Goal: Task Accomplishment & Management: Complete application form

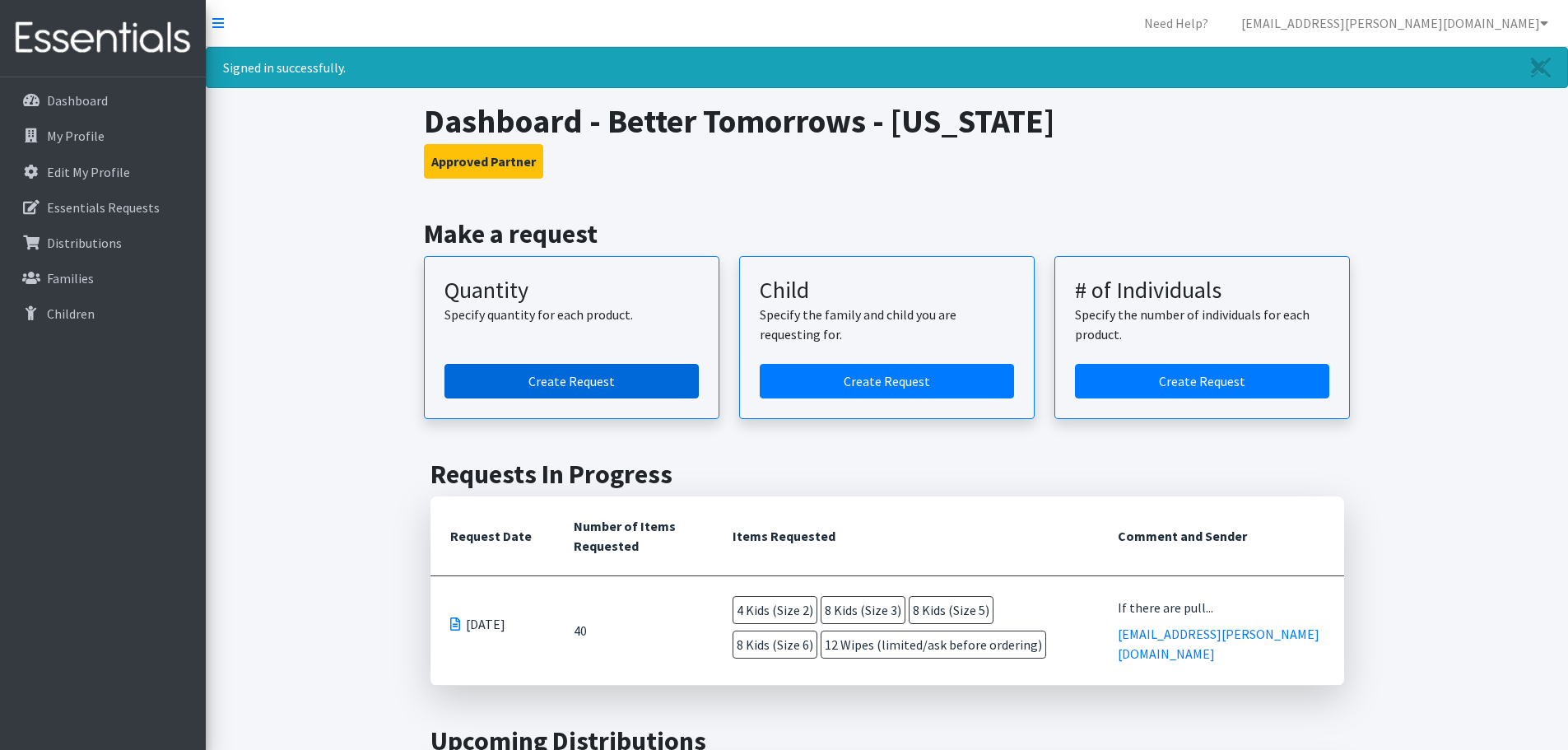
click at [624, 390] on link "Create Request" at bounding box center [571, 381] width 254 height 34
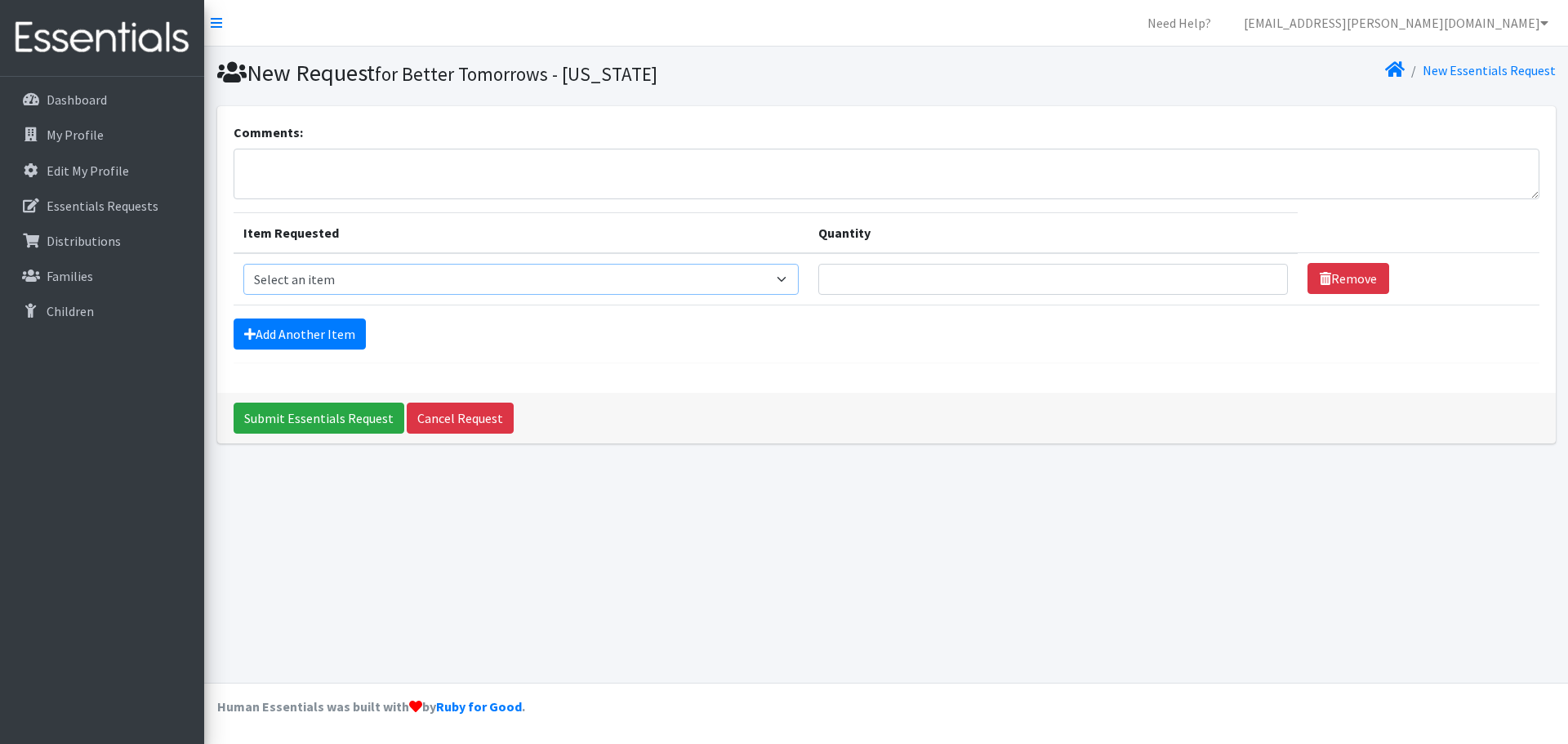
click at [787, 281] on select "Select an item Kids (Newborn) Kids (Preemie)** Limited Kids (Size 1) Kids (Size…" at bounding box center [521, 279] width 555 height 31
select select "1824"
click at [244, 264] on select "Select an item Kids (Newborn) Kids (Preemie)** Limited Kids (Size 1) Kids (Size…" at bounding box center [521, 279] width 555 height 31
click at [1140, 275] on input "Quantity" at bounding box center [1053, 279] width 470 height 31
click at [1256, 275] on input "1" at bounding box center [1053, 279] width 470 height 31
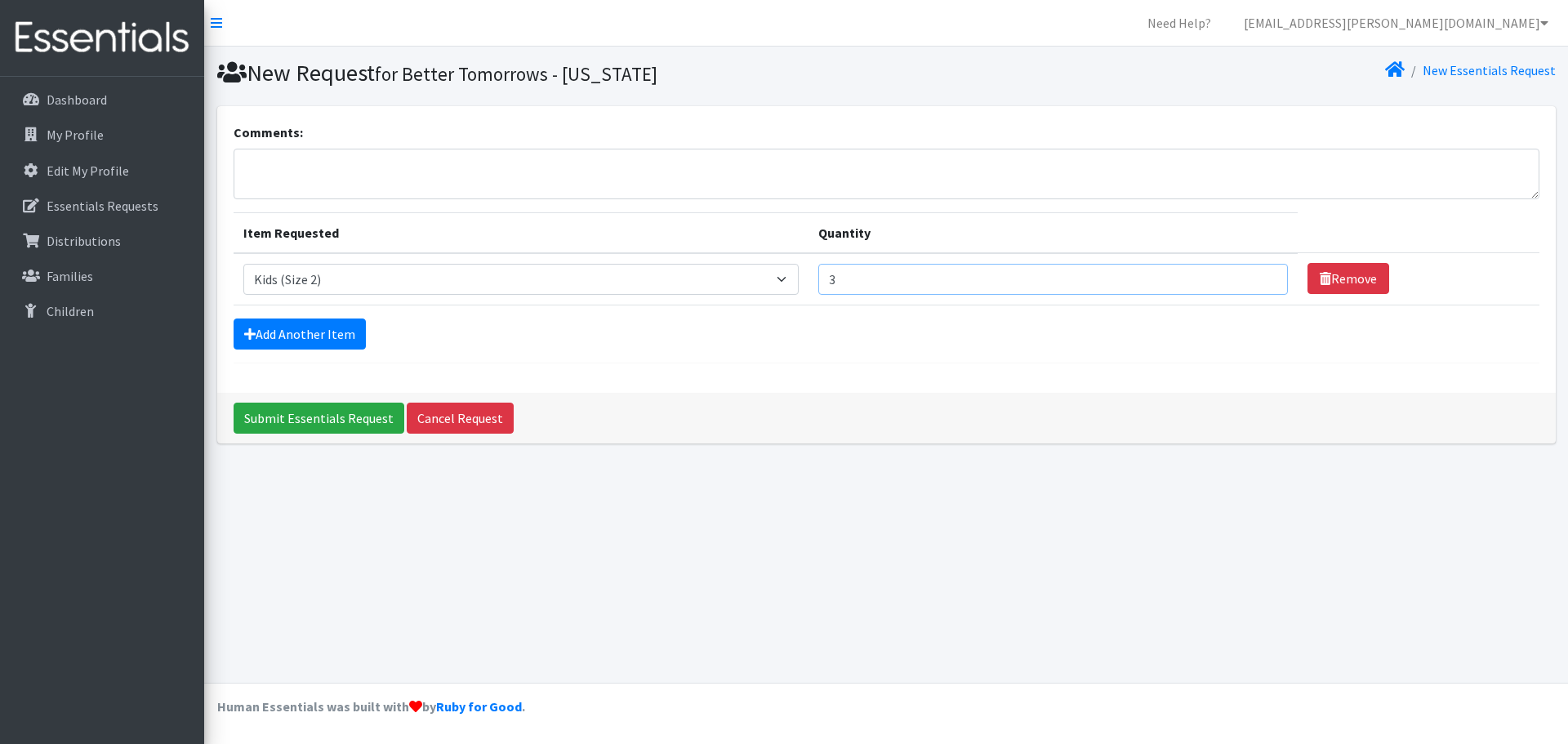
type input "4"
click at [1256, 275] on input "4" at bounding box center [1053, 279] width 470 height 31
click at [347, 331] on link "Add Another Item" at bounding box center [300, 334] width 132 height 31
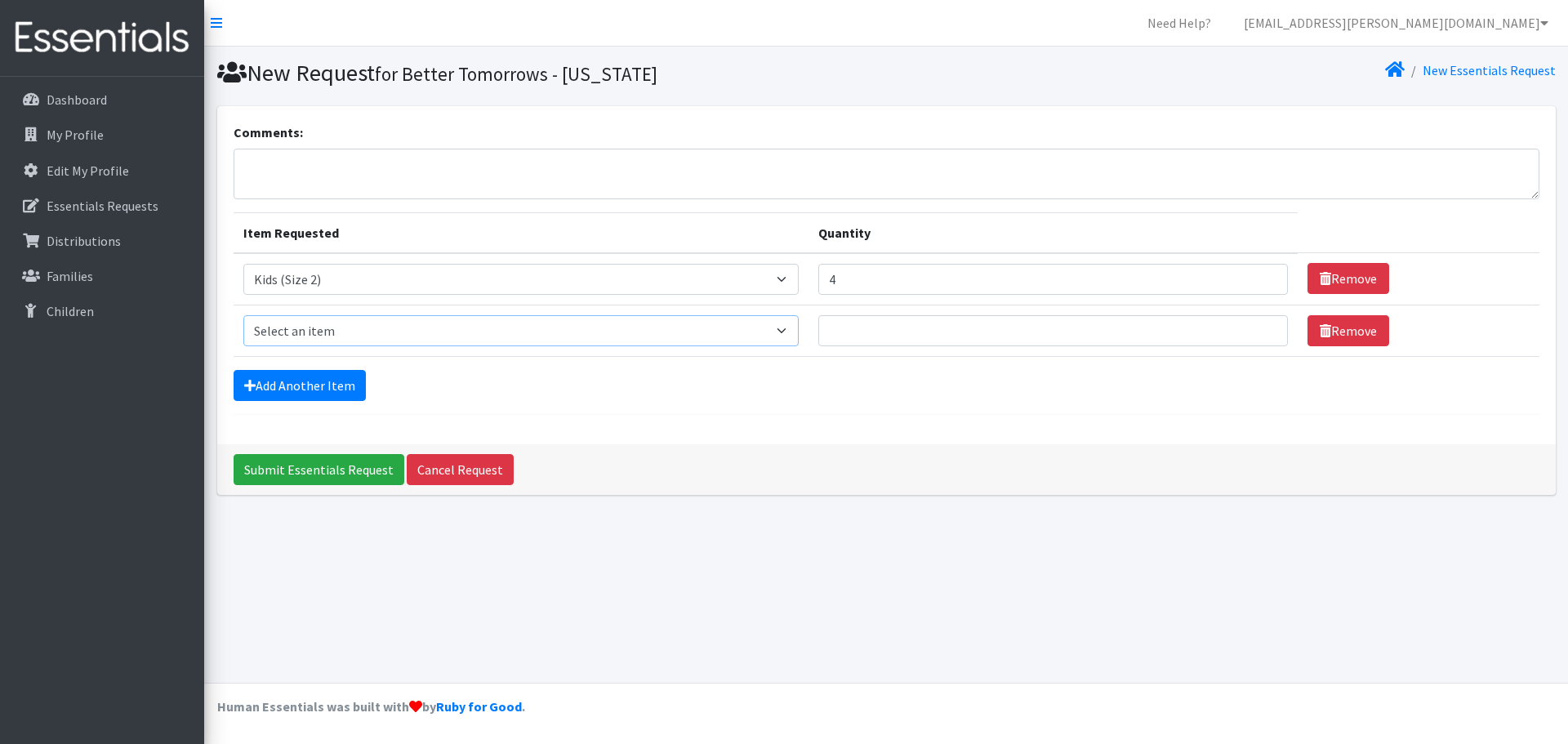
click at [790, 325] on select "Select an item Kids (Newborn) Kids (Preemie)** Limited Kids (Size 1) Kids (Size…" at bounding box center [521, 330] width 555 height 31
select select "1825"
click at [244, 315] on select "Select an item Kids (Newborn) Kids (Preemie)** Limited Kids (Size 1) Kids (Size…" at bounding box center [521, 330] width 555 height 31
click at [1261, 326] on input "1" at bounding box center [1053, 330] width 470 height 31
click at [1261, 326] on input "2" at bounding box center [1053, 330] width 470 height 31
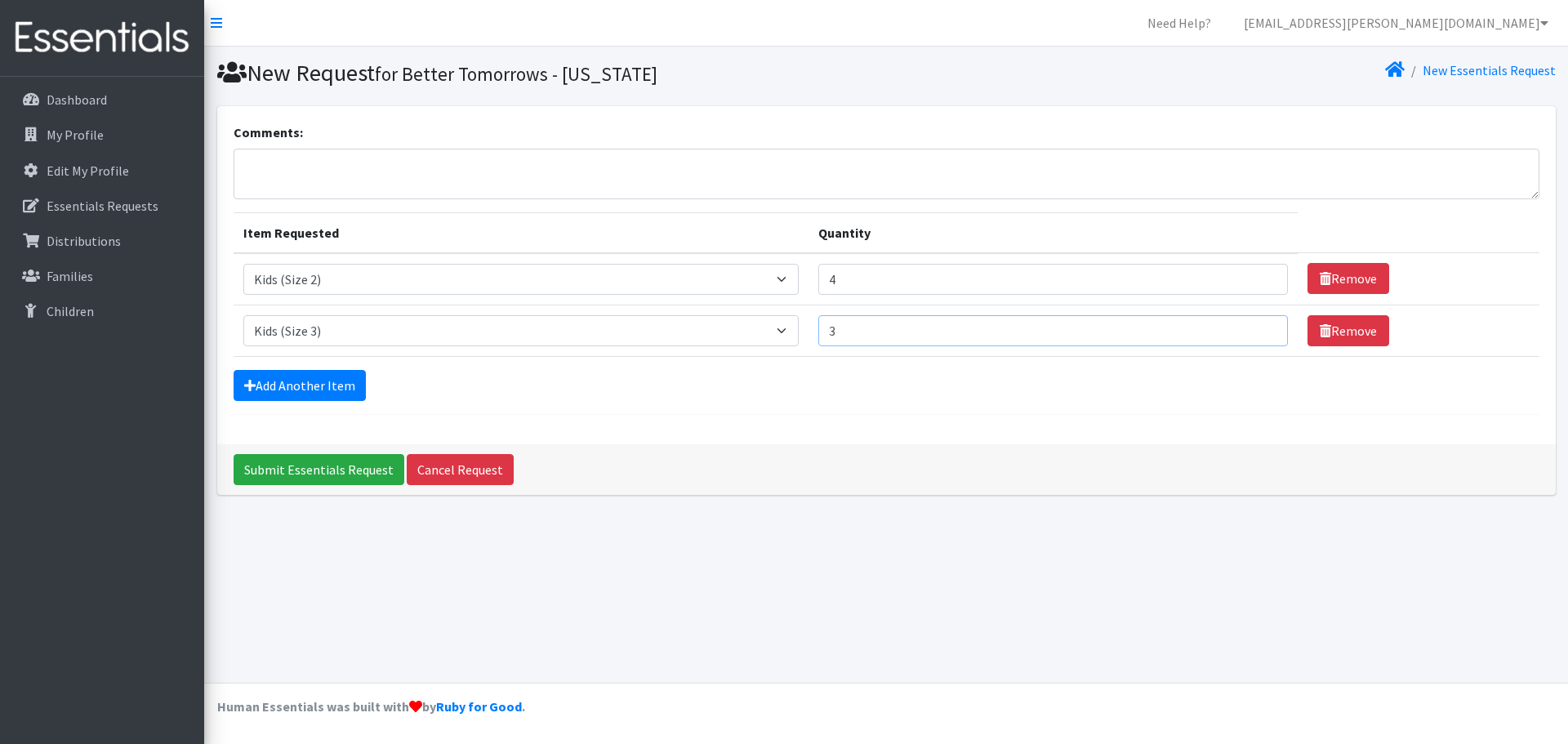
click at [1261, 326] on input "3" at bounding box center [1053, 330] width 470 height 31
click at [1261, 326] on input "4" at bounding box center [1053, 330] width 470 height 31
click at [1261, 326] on input "5" at bounding box center [1053, 330] width 470 height 31
click at [1261, 326] on input "6" at bounding box center [1053, 330] width 470 height 31
click at [1261, 326] on input "7" at bounding box center [1053, 330] width 470 height 31
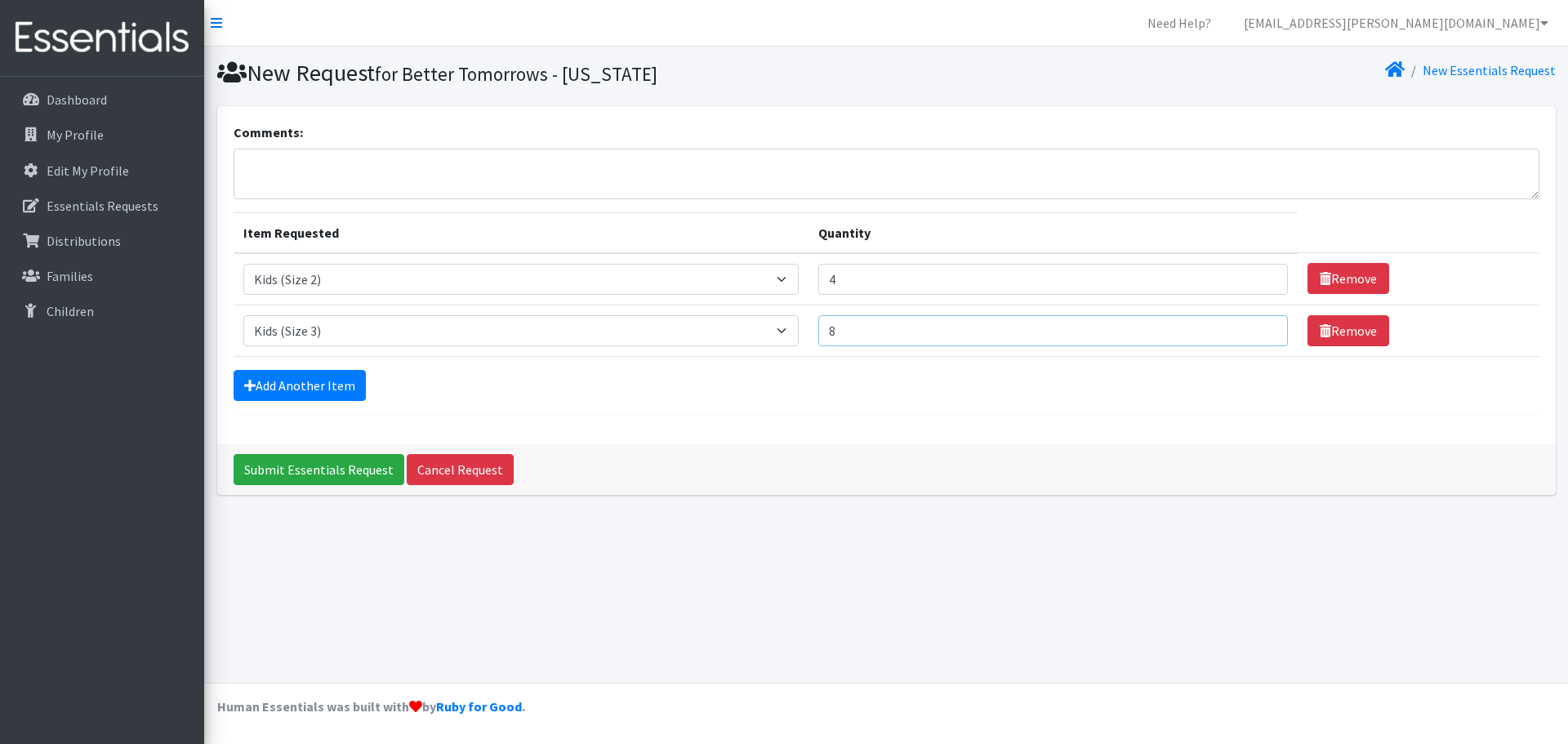
type input "8"
click at [1261, 326] on input "8" at bounding box center [1053, 330] width 470 height 31
click at [294, 379] on link "Add Another Item" at bounding box center [300, 385] width 132 height 31
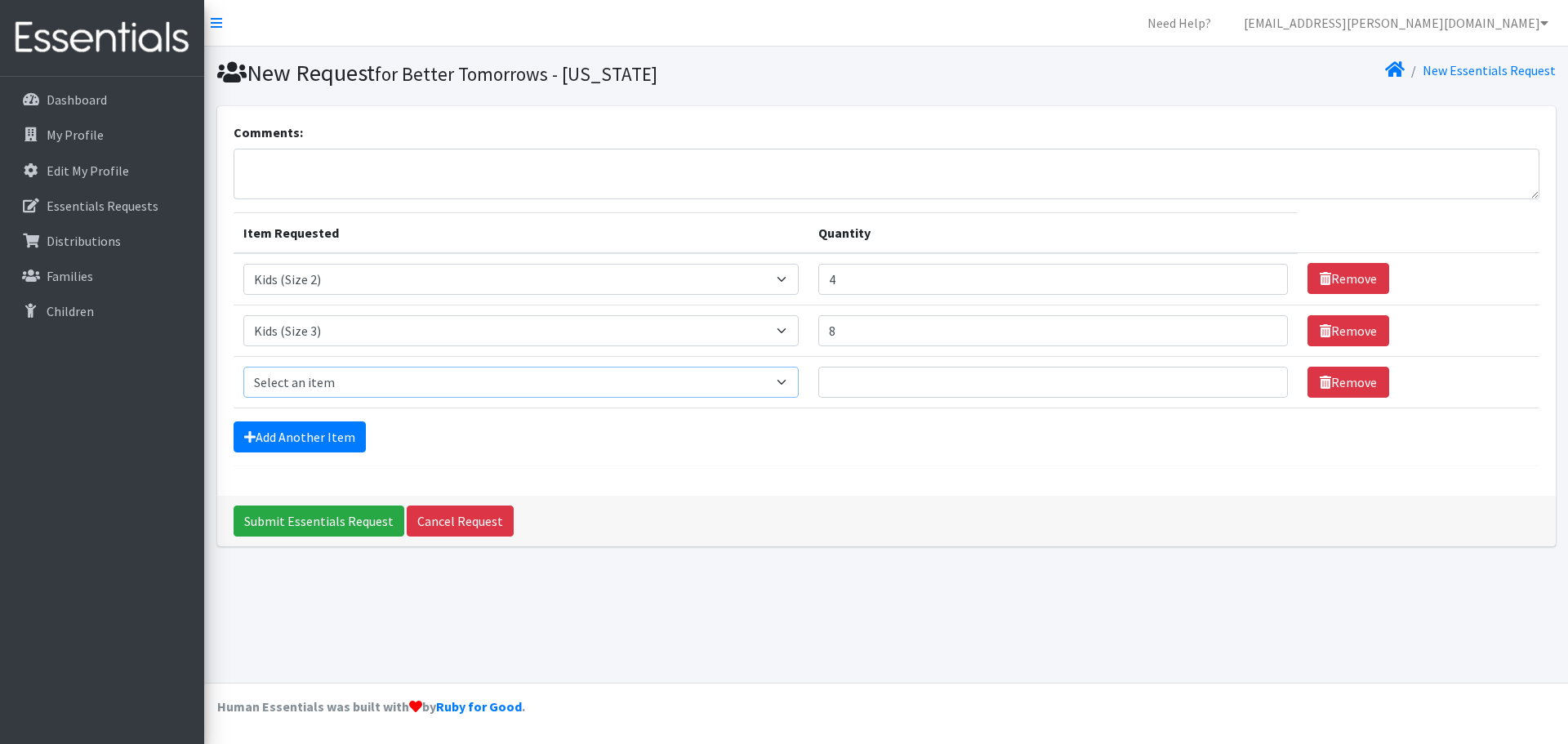
click at [790, 379] on select "Select an item Kids (Newborn) Kids (Preemie)** Limited Kids (Size 1) Kids (Size…" at bounding box center [521, 382] width 555 height 31
select select "1828"
click at [244, 367] on select "Select an item Kids (Newborn) Kids (Preemie)** Limited Kids (Size 1) Kids (Size…" at bounding box center [521, 382] width 555 height 31
click at [1256, 378] on input "1" at bounding box center [1053, 382] width 470 height 31
click at [1256, 378] on input "2" at bounding box center [1053, 382] width 470 height 31
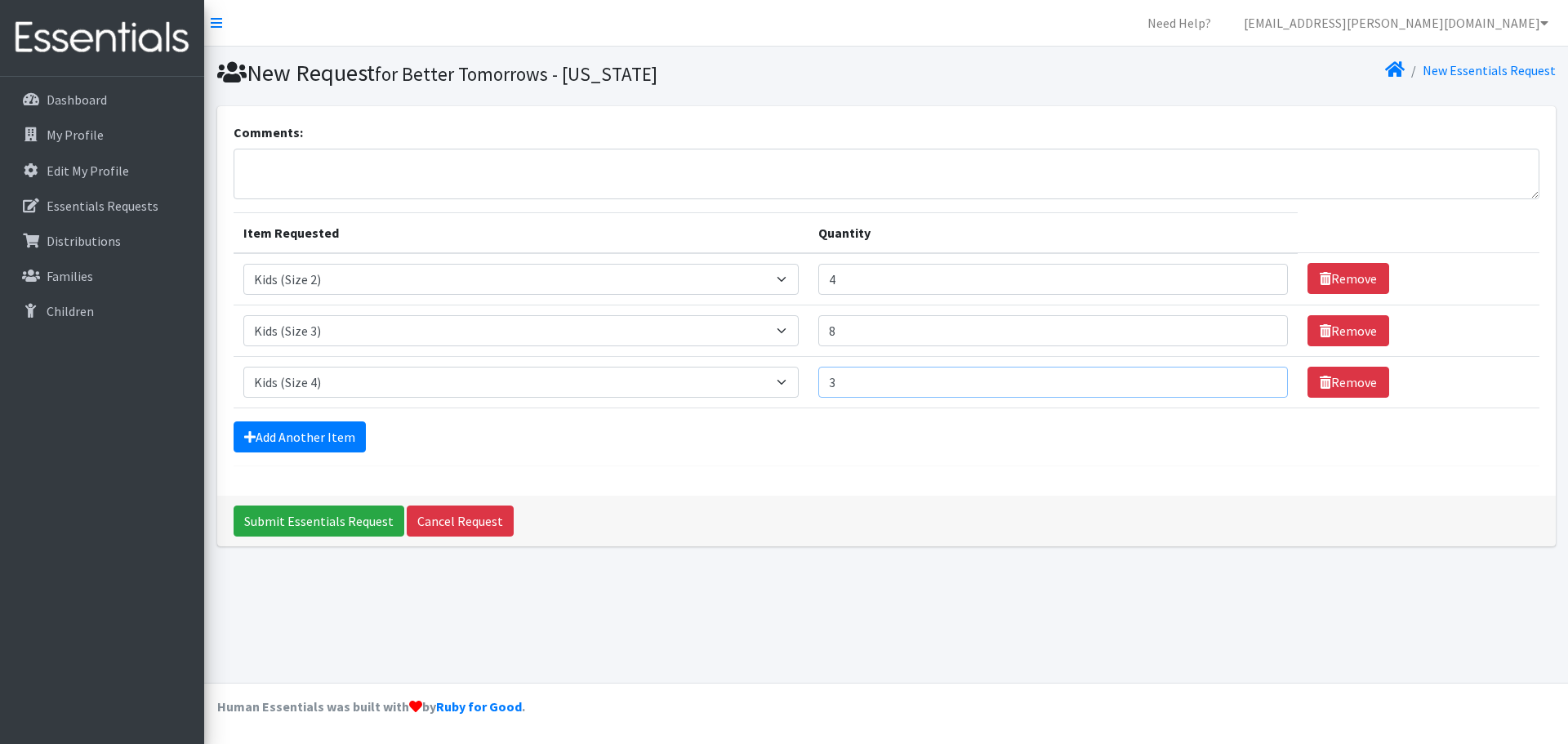
click at [1256, 378] on input "3" at bounding box center [1053, 382] width 470 height 31
click at [1256, 378] on input "4" at bounding box center [1053, 382] width 470 height 31
click at [1254, 378] on input "5" at bounding box center [1053, 382] width 470 height 31
type input "6"
click at [1254, 378] on input "6" at bounding box center [1053, 382] width 470 height 31
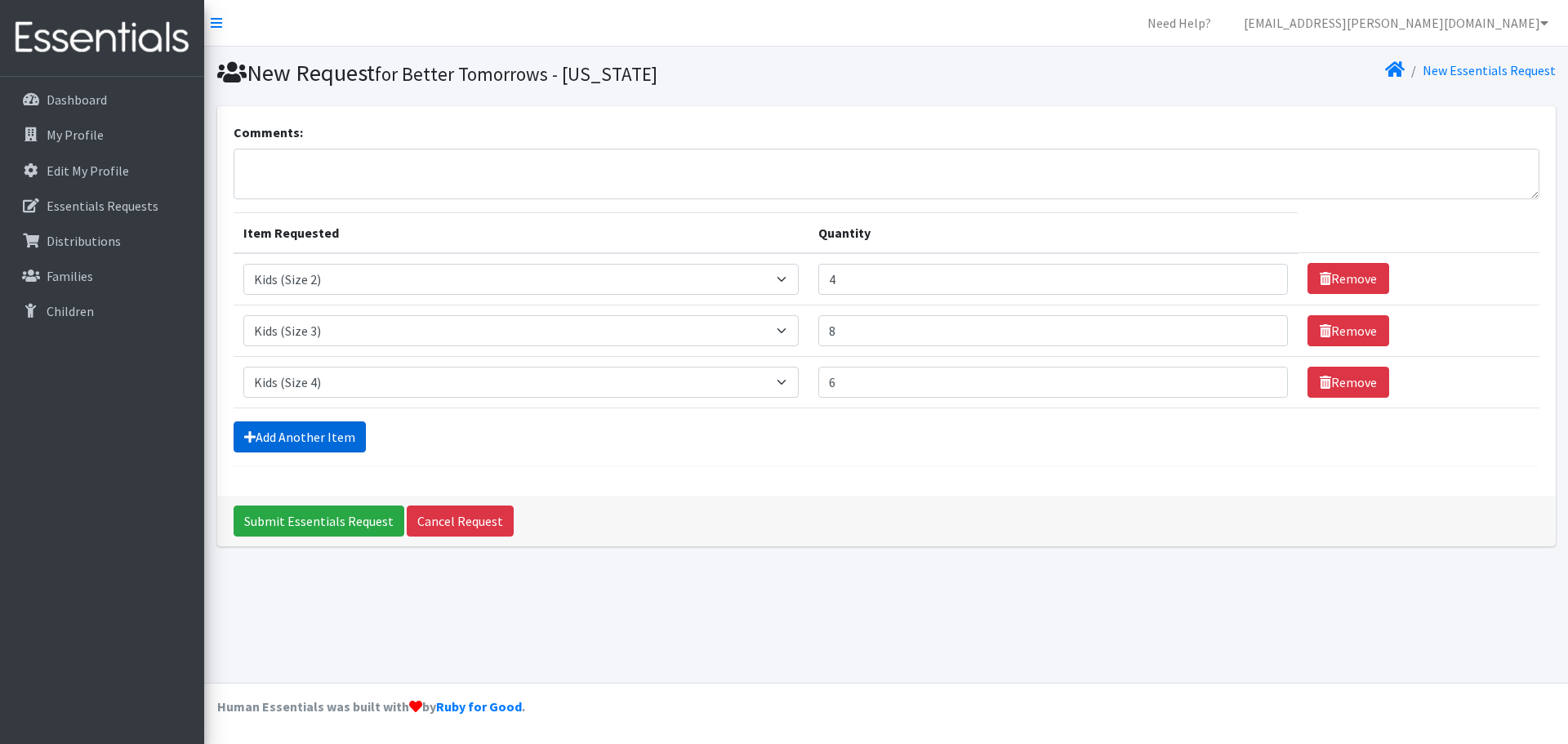
click at [311, 435] on link "Add Another Item" at bounding box center [300, 436] width 132 height 31
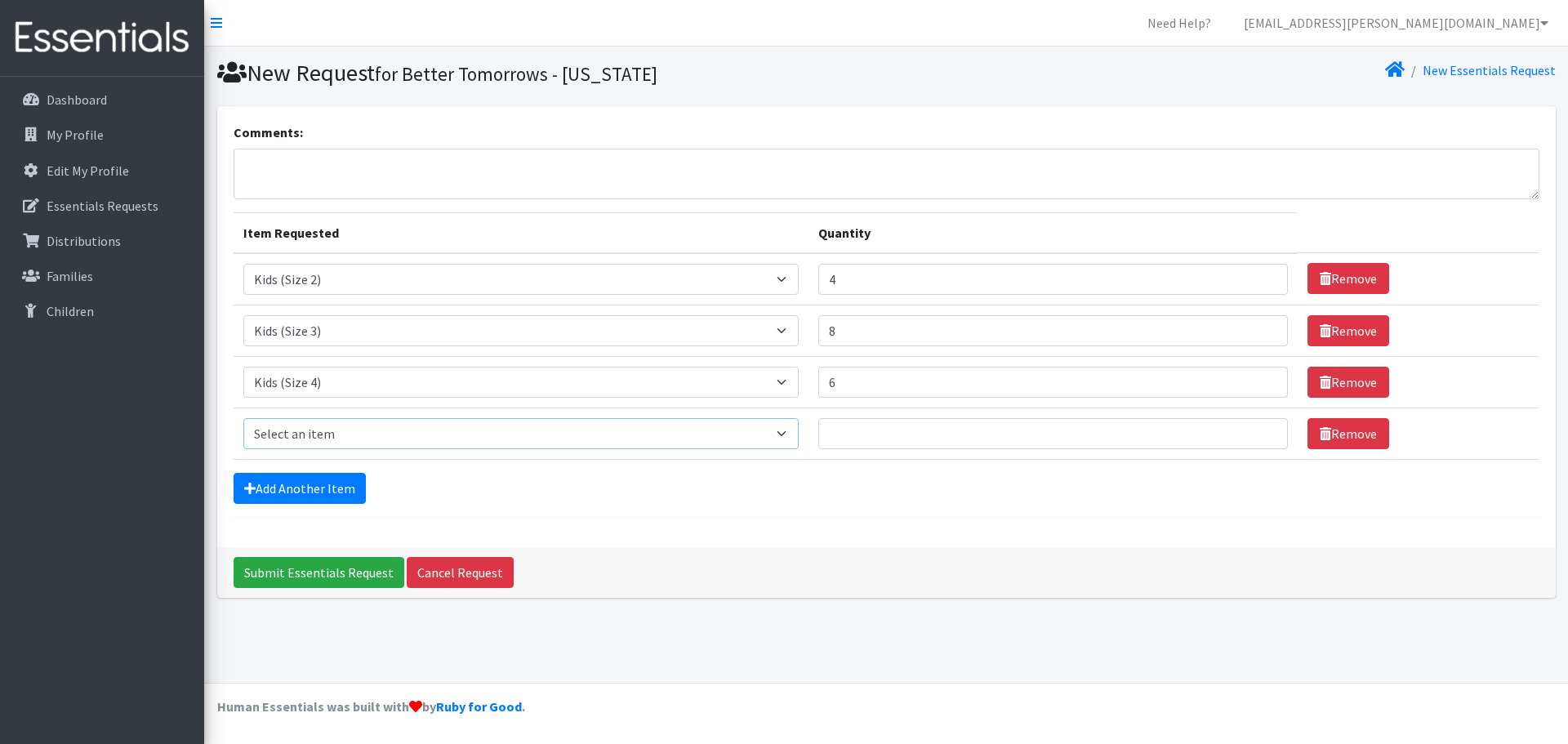
click at [794, 429] on select "Select an item Kids (Newborn) Kids (Preemie)** Limited Kids (Size 1) Kids (Size…" at bounding box center [521, 433] width 555 height 31
select select "1832"
click at [244, 418] on select "Select an item Kids (Newborn) Kids (Preemie)** Limited Kids (Size 1) Kids (Size…" at bounding box center [521, 433] width 555 height 31
click at [1255, 427] on input "1" at bounding box center [1053, 433] width 470 height 31
click at [1256, 427] on input "2" at bounding box center [1053, 433] width 470 height 31
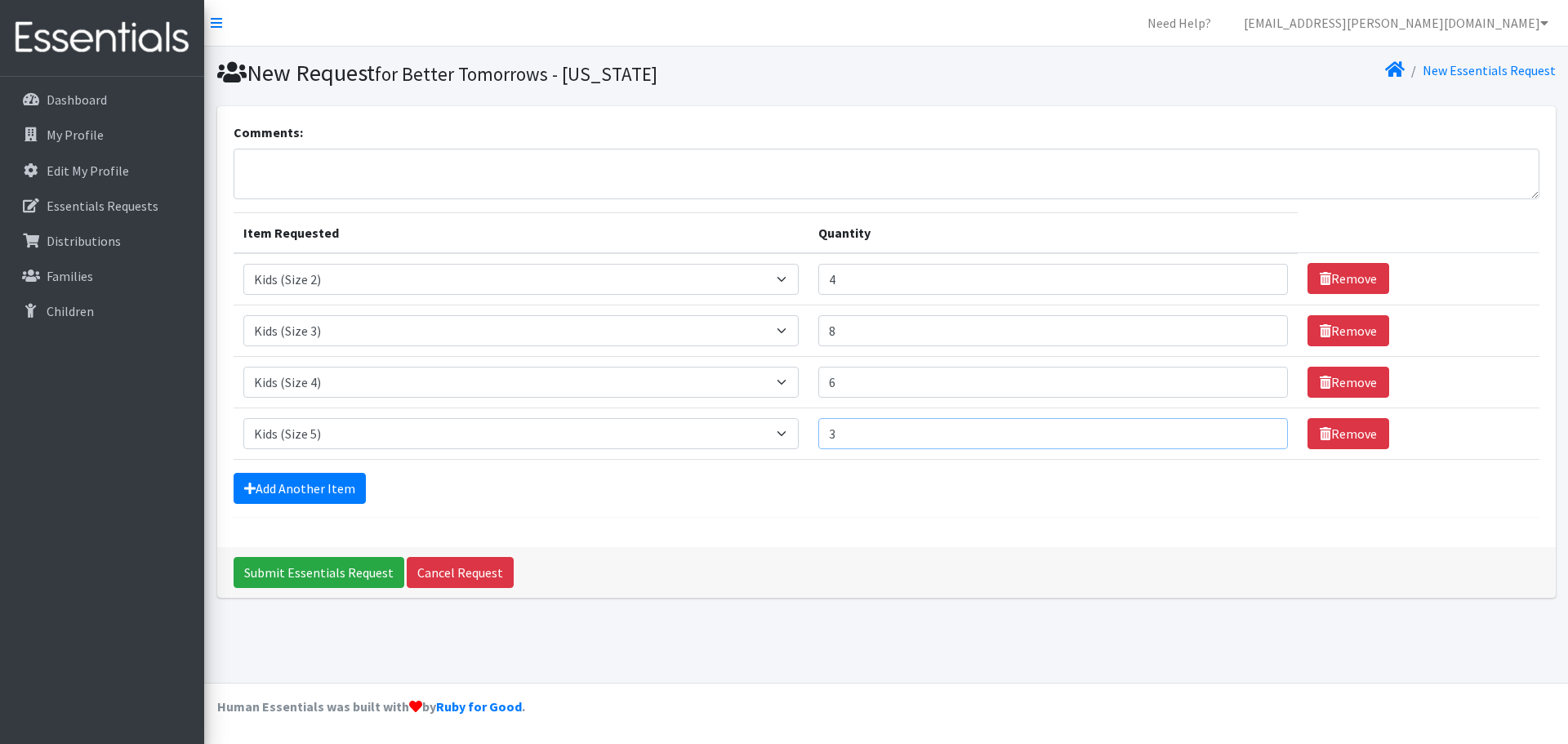
click at [1257, 427] on input "3" at bounding box center [1053, 433] width 470 height 31
click at [1257, 427] on input "4" at bounding box center [1053, 433] width 470 height 31
click at [1257, 427] on input "5" at bounding box center [1053, 433] width 470 height 31
click at [1257, 427] on input "6" at bounding box center [1053, 433] width 470 height 31
click at [1259, 440] on input "5" at bounding box center [1053, 433] width 470 height 31
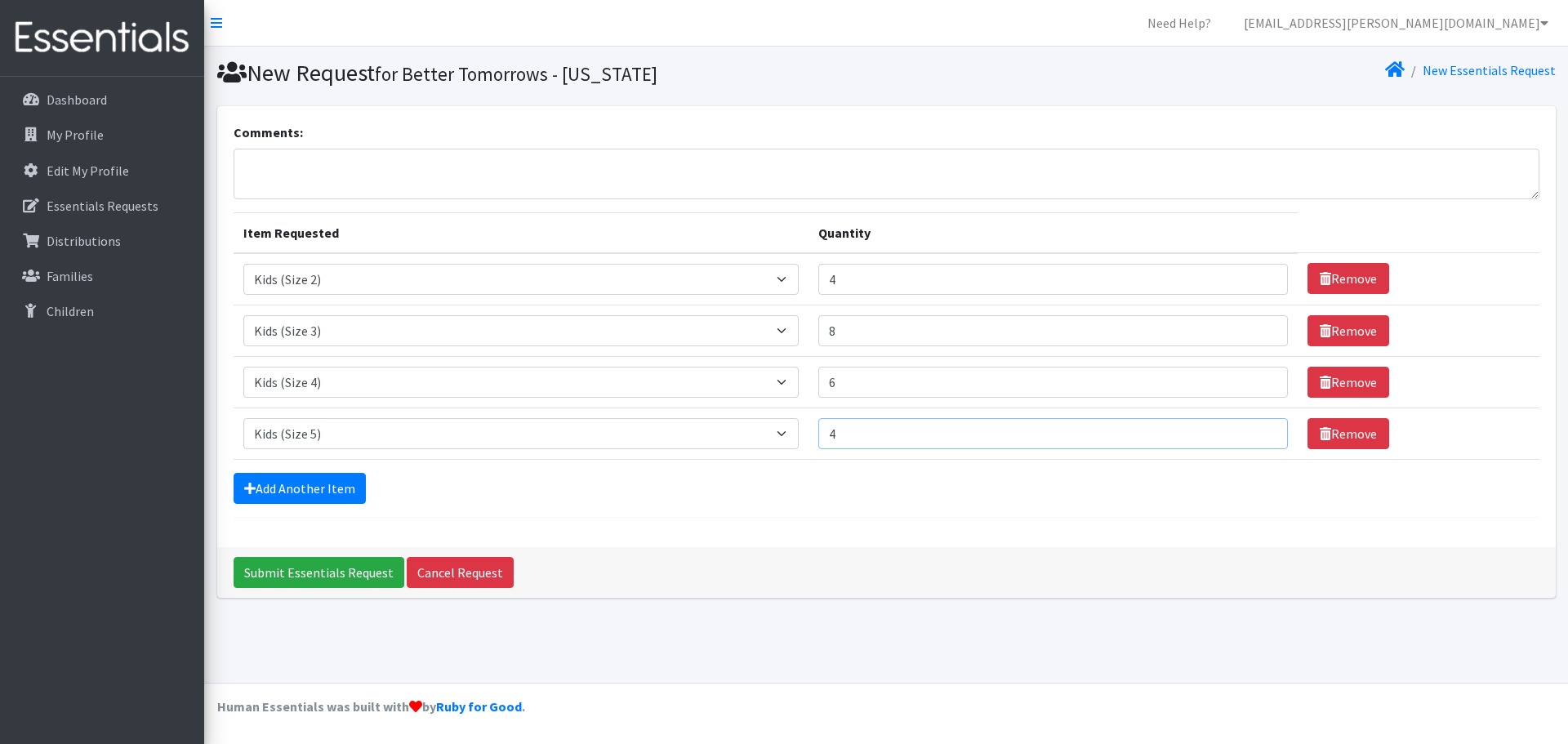
type input "4"
click at [1259, 440] on input "4" at bounding box center [1053, 433] width 470 height 31
click at [332, 490] on link "Add Another Item" at bounding box center [300, 488] width 132 height 31
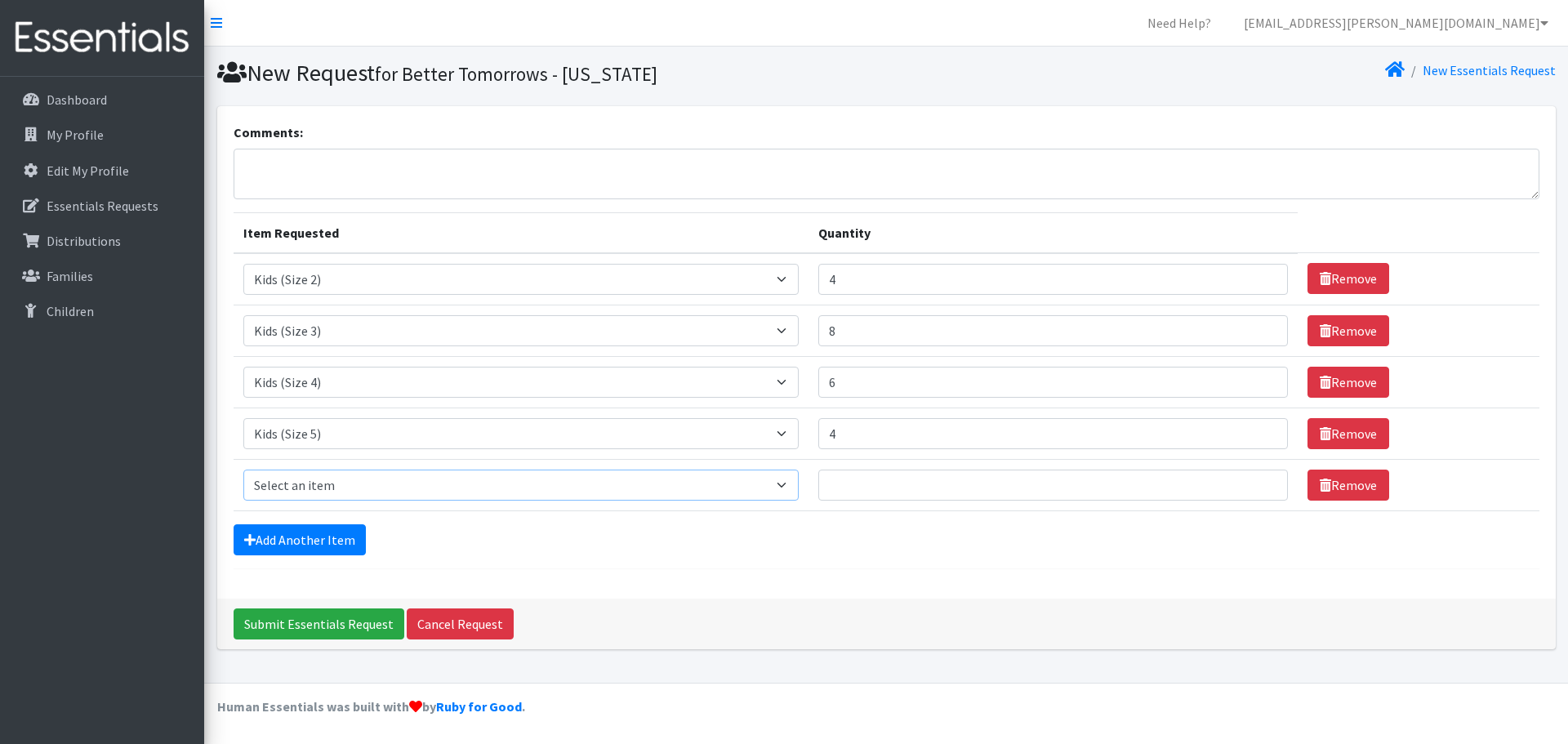
click at [790, 485] on select "Select an item Kids (Newborn) Kids (Preemie)** Limited Kids (Size 1) Kids (Size…" at bounding box center [521, 485] width 555 height 31
select select "1834"
click at [244, 470] on select "Select an item Kids (Newborn) Kids (Preemie)** Limited Kids (Size 1) Kids (Size…" at bounding box center [521, 485] width 555 height 31
click at [1259, 484] on input "1" at bounding box center [1053, 485] width 470 height 31
click at [1259, 484] on input "2" at bounding box center [1053, 485] width 470 height 31
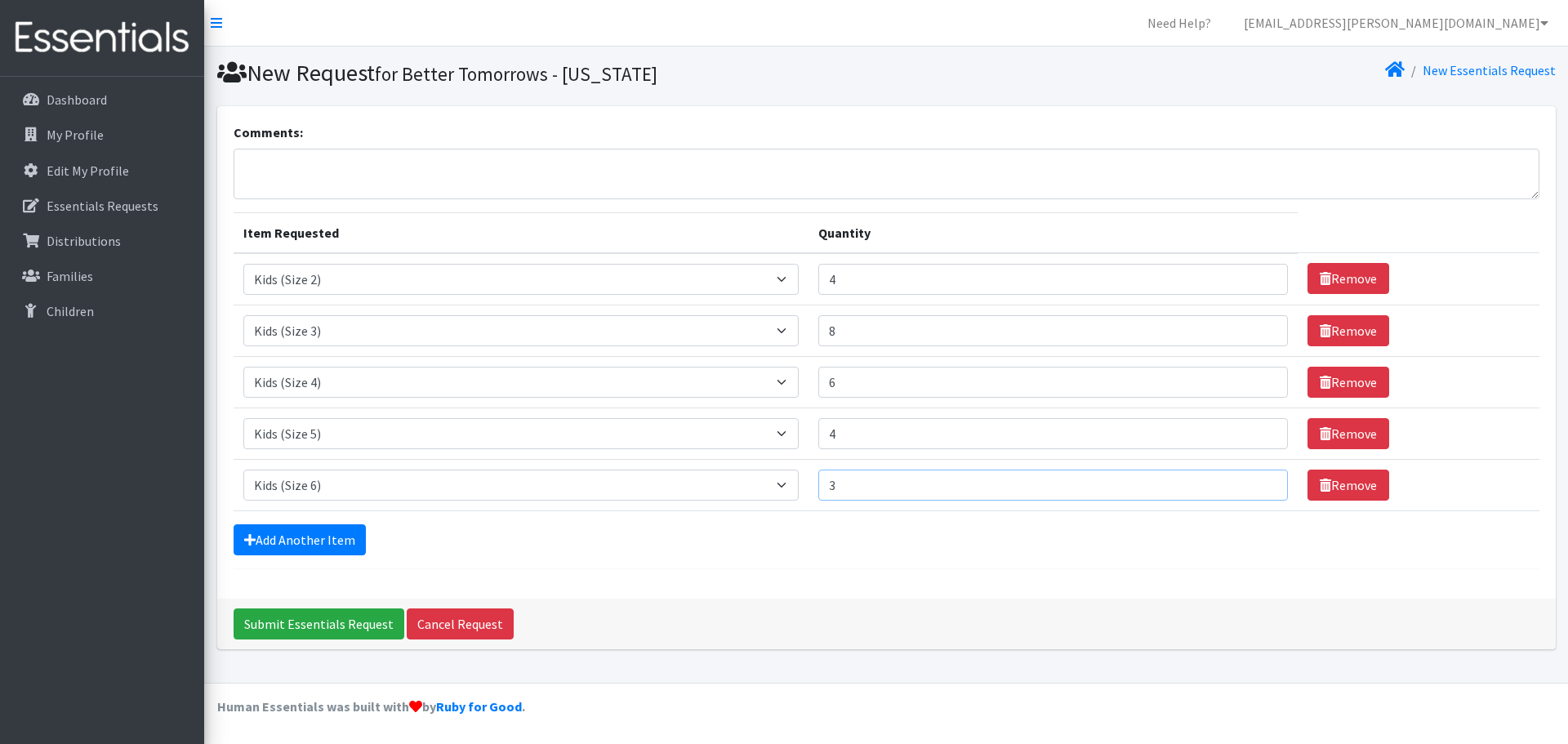
click at [1259, 484] on input "3" at bounding box center [1053, 485] width 470 height 31
click at [1259, 484] on input "4" at bounding box center [1053, 485] width 470 height 31
click at [1259, 484] on input "5" at bounding box center [1053, 485] width 470 height 31
type input "6"
click at [1259, 484] on input "6" at bounding box center [1053, 485] width 470 height 31
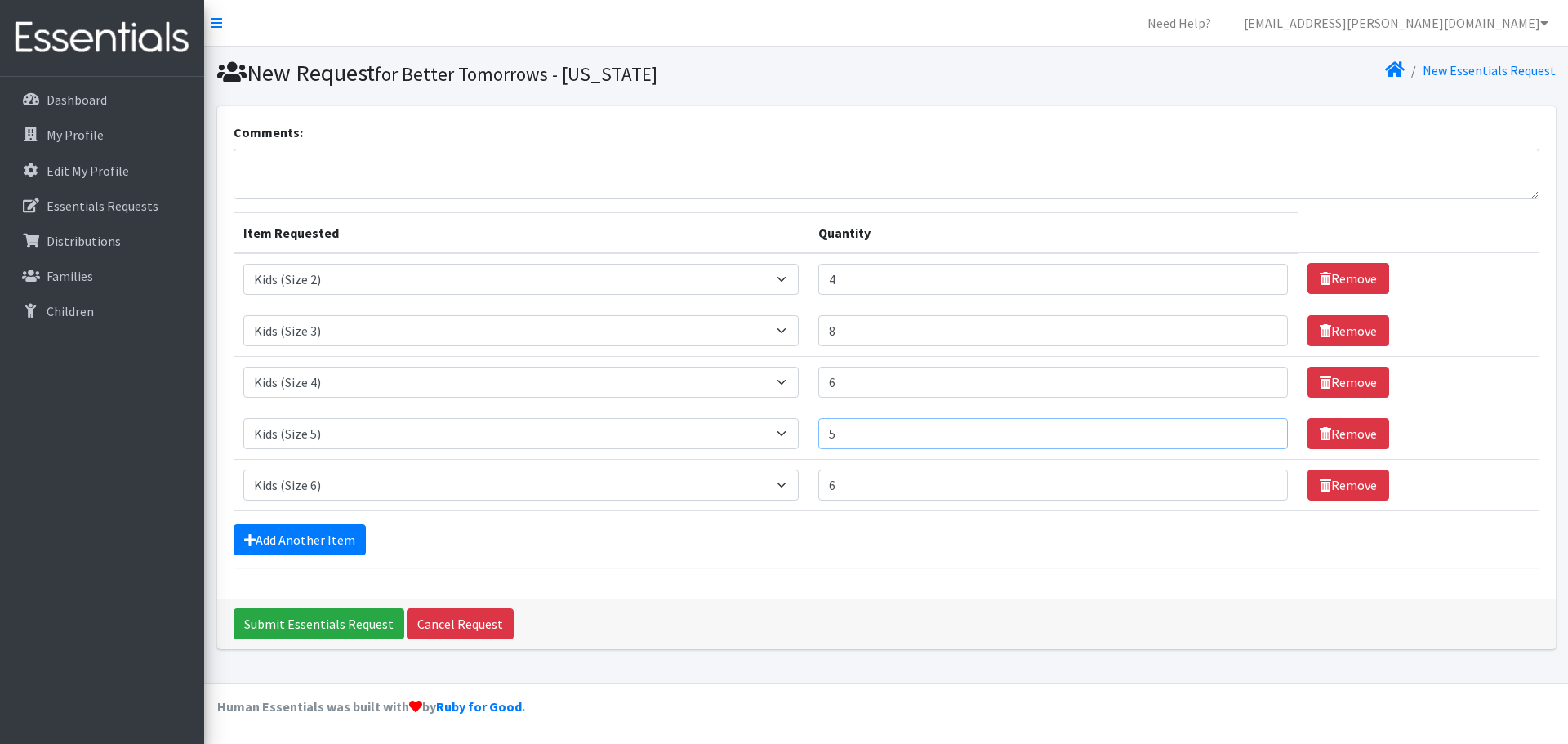
click at [1261, 429] on input "5" at bounding box center [1053, 433] width 470 height 31
type input "6"
click at [1261, 429] on input "6" at bounding box center [1053, 433] width 470 height 31
click at [557, 170] on textarea "Comments:" at bounding box center [886, 174] width 1306 height 51
type textarea "Mahalo for all you do!"
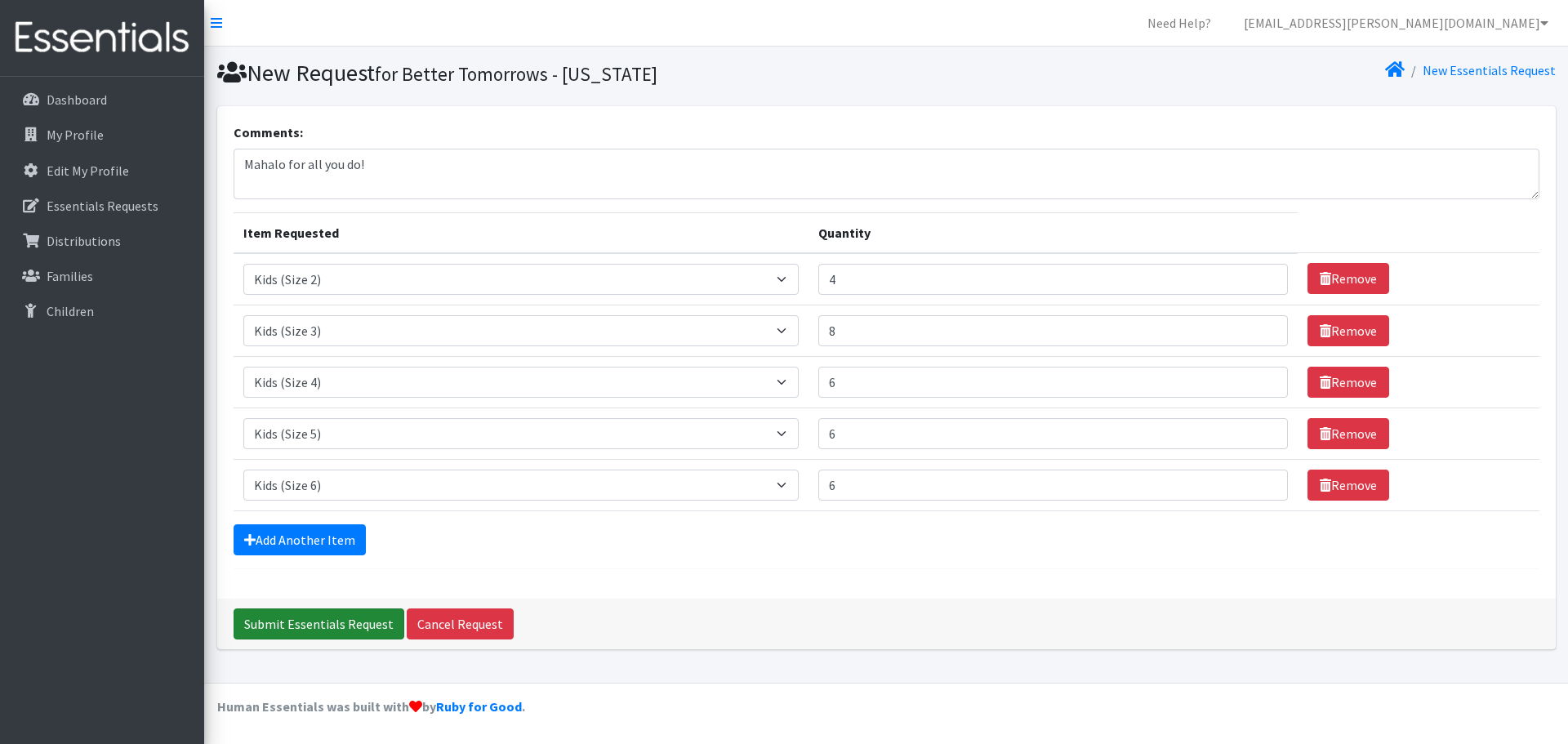
click at [307, 621] on input "Submit Essentials Request" at bounding box center [319, 624] width 171 height 31
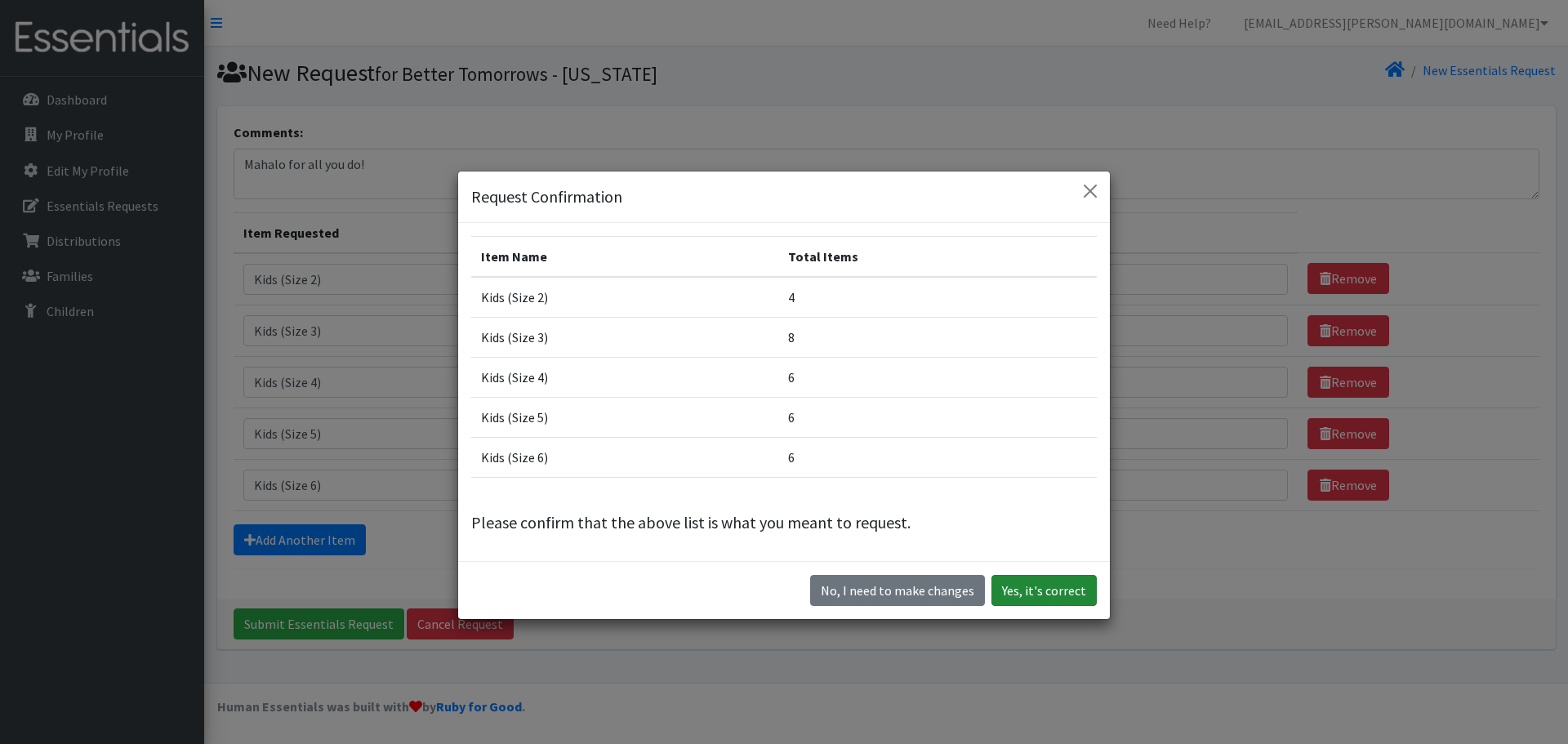
click at [1033, 591] on button "Yes, it's correct" at bounding box center [1044, 590] width 105 height 31
